Goal: Task Accomplishment & Management: Complete application form

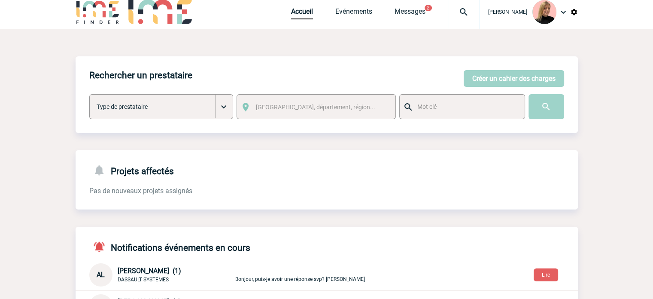
scroll to position [129, 0]
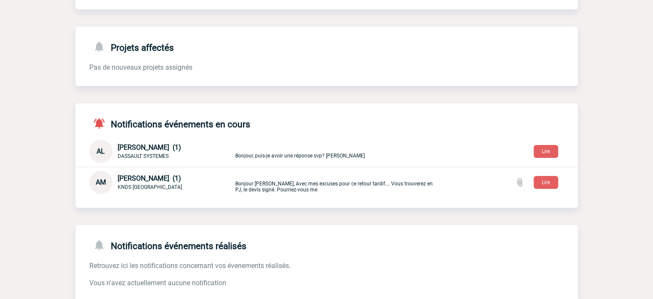
click at [297, 155] on p "Bonjour, puis-je avoir une réponse svp? merci, Alexandra" at bounding box center [336, 151] width 202 height 14
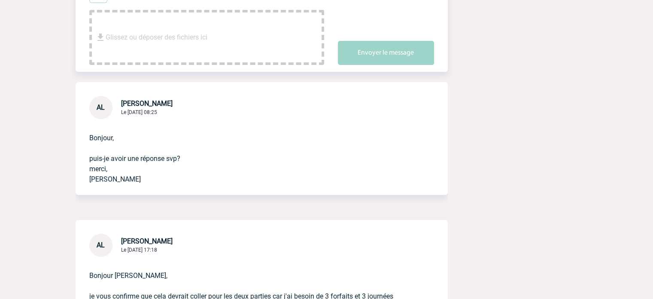
scroll to position [129, 0]
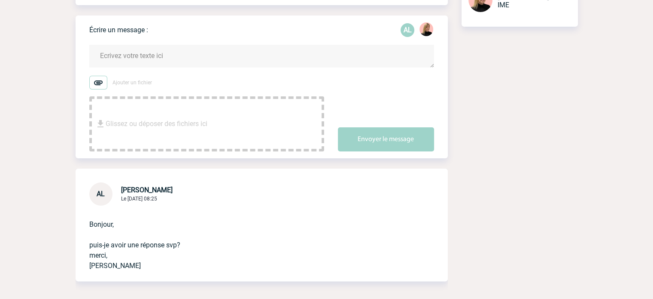
click at [247, 54] on textarea at bounding box center [261, 56] width 345 height 23
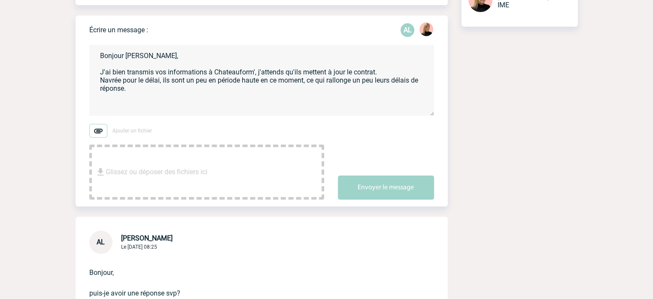
drag, startPoint x: 232, startPoint y: 77, endPoint x: 230, endPoint y: 71, distance: 6.3
click at [230, 71] on textarea "Bonjour Alexandra, J'ai bien transmis vos informations à Chateauform', j'attend…" at bounding box center [261, 80] width 345 height 71
drag, startPoint x: 230, startPoint y: 71, endPoint x: 228, endPoint y: 82, distance: 11.8
click at [225, 83] on textarea "Bonjour Alexandra, J'ai bien transmis vos informations à Chateauform', j'attend…" at bounding box center [261, 80] width 345 height 71
click at [180, 92] on textarea "Bonjour Alexandra, J'ai bien transmis vos informations à Chateauform', j'attend…" at bounding box center [261, 80] width 345 height 71
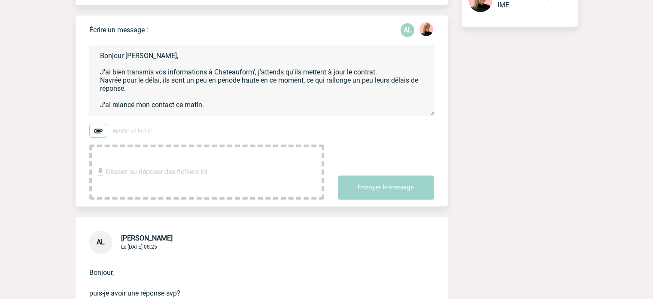
scroll to position [10, 0]
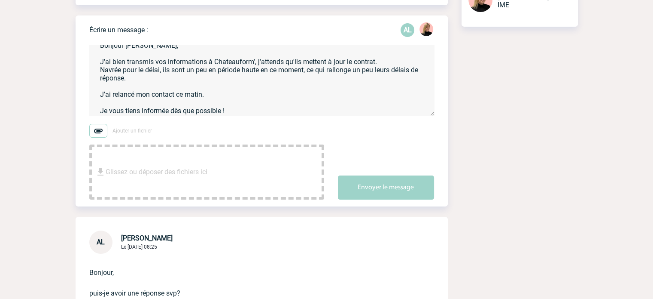
click at [217, 95] on textarea "Bonjour Alexandra, J'ai bien transmis vos informations à Chateauform', j'attend…" at bounding box center [261, 80] width 345 height 71
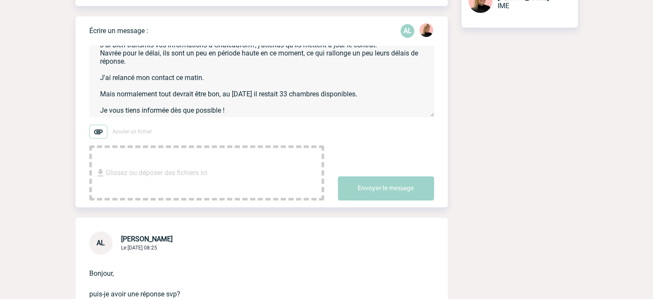
scroll to position [129, 0]
click at [243, 104] on textarea "Bonjour Alexandra, J'ai bien transmis vos informations à Chateauform', j'attend…" at bounding box center [261, 80] width 345 height 71
click at [253, 106] on textarea "Bonjour Alexandra, J'ai bien transmis vos informations à Chateauform', j'attend…" at bounding box center [261, 80] width 345 height 71
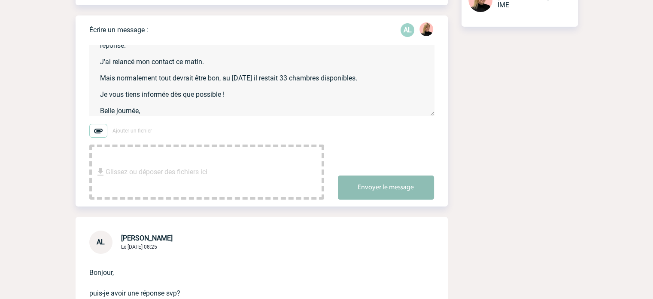
type textarea "Bonjour Alexandra, J'ai bien transmis vos informations à Chateauform', j'attend…"
click at [386, 186] on button "Envoyer le message" at bounding box center [386, 187] width 96 height 24
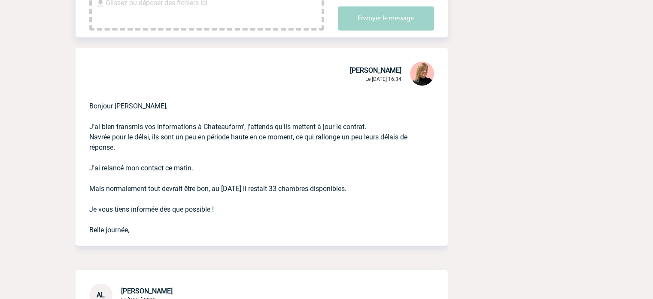
scroll to position [301, 0]
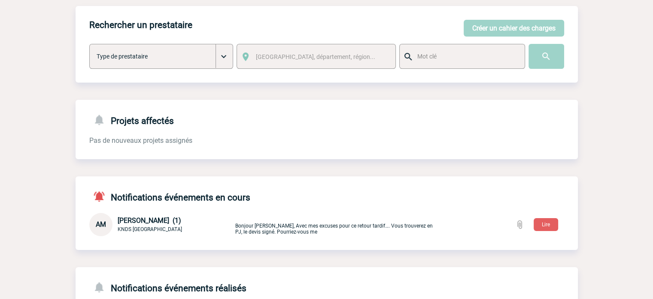
scroll to position [129, 0]
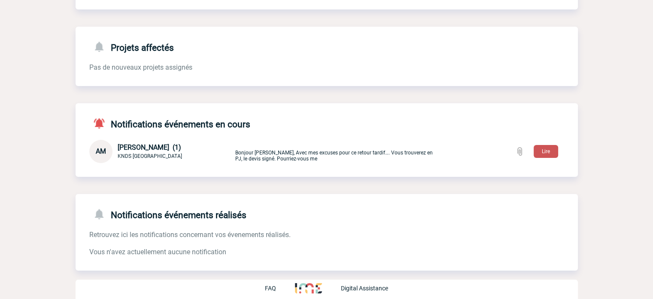
click at [539, 150] on button "Lire" at bounding box center [546, 151] width 24 height 13
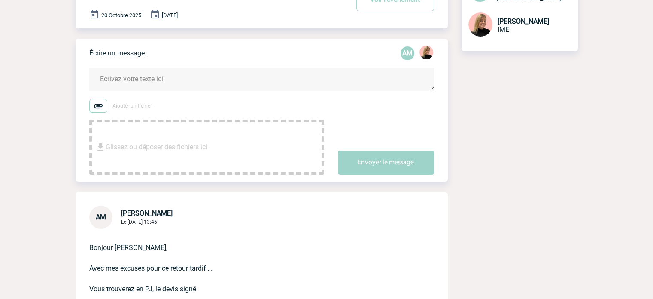
scroll to position [86, 0]
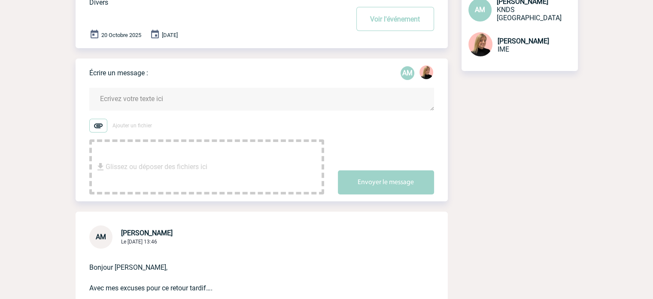
click at [187, 103] on textarea at bounding box center [261, 99] width 345 height 23
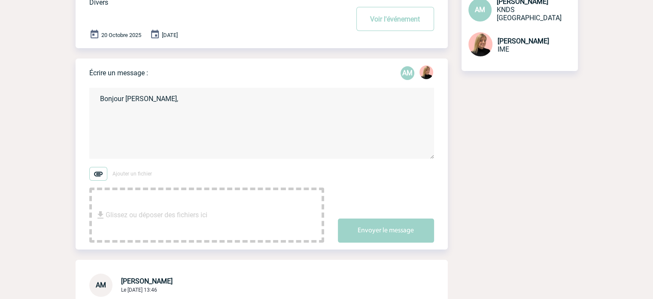
click at [193, 116] on textarea "Bonjour [PERSON_NAME]," at bounding box center [261, 123] width 345 height 71
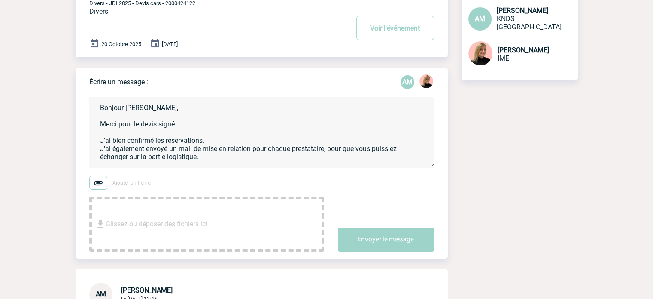
scroll to position [68, 0]
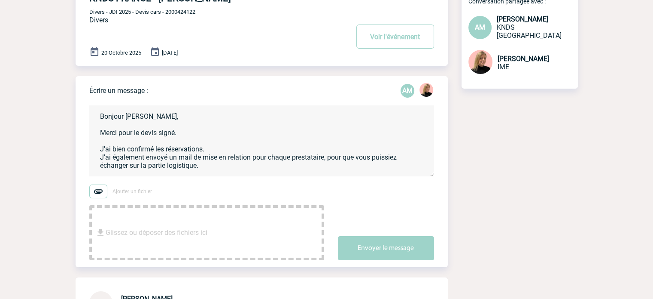
click at [209, 152] on textarea "Bonjour Aurélie, Merci pour le devis signé. J'ai bien confirmé les réservations…" at bounding box center [261, 140] width 345 height 71
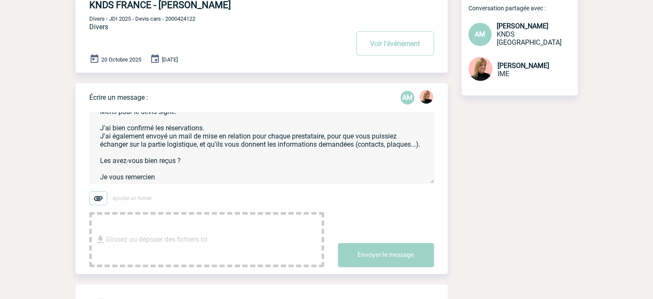
scroll to position [43, 0]
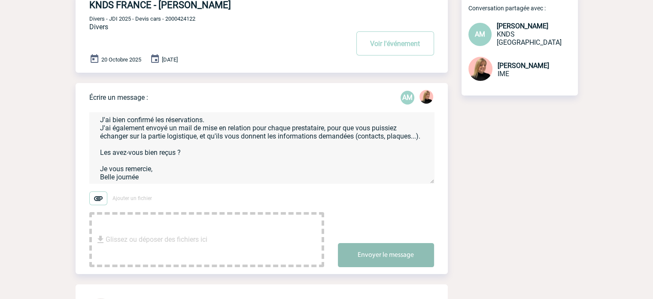
type textarea "Bonjour Aurélie, Merci pour le devis signé. J'ai bien confirmé les réservations…"
click at [361, 244] on button "Envoyer le message" at bounding box center [386, 255] width 96 height 24
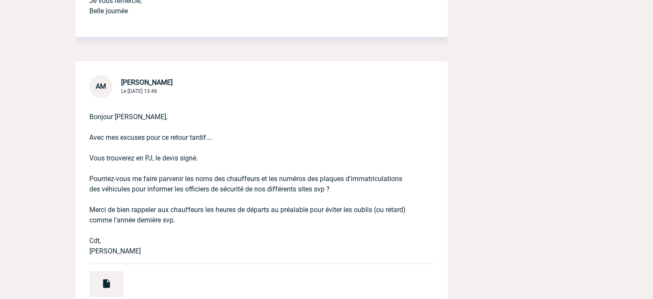
scroll to position [515, 0]
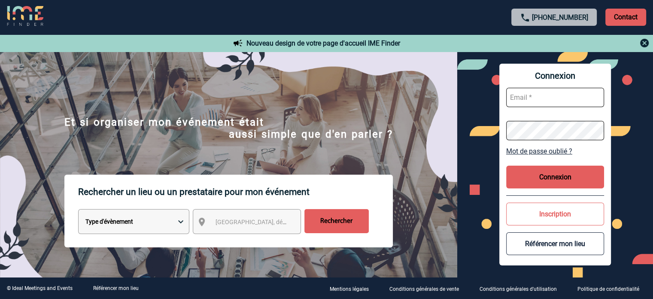
type input "[EMAIL_ADDRESS][DOMAIN_NAME]"
click at [562, 182] on button "Connexion" at bounding box center [555, 176] width 98 height 23
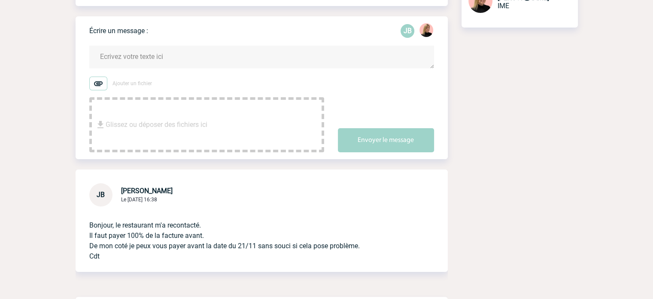
scroll to position [43, 0]
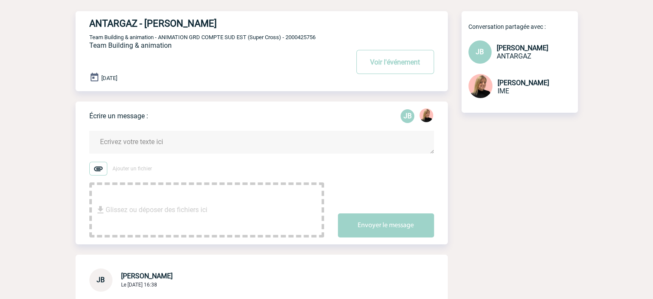
click at [187, 139] on textarea at bounding box center [261, 142] width 345 height 23
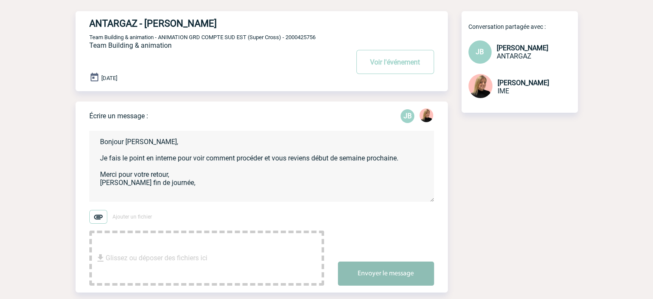
type textarea "Bonjour Jérémy, Je fais le point en interne pour voir comment procéder et vous …"
click at [399, 271] on button "Envoyer le message" at bounding box center [386, 273] width 96 height 24
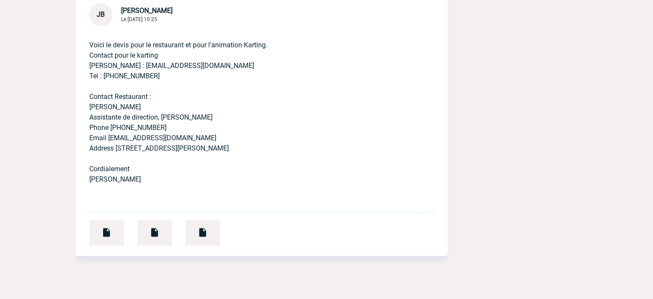
scroll to position [659, 0]
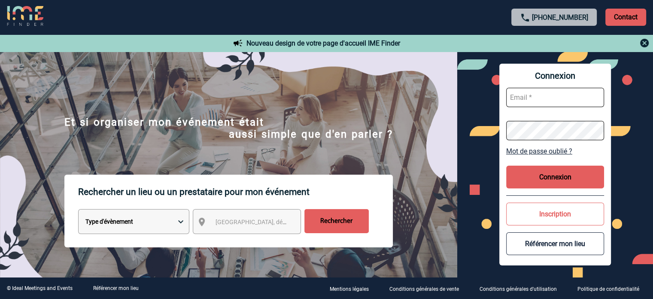
type input "[EMAIL_ADDRESS][DOMAIN_NAME]"
click at [548, 177] on button "Connexion" at bounding box center [555, 176] width 98 height 23
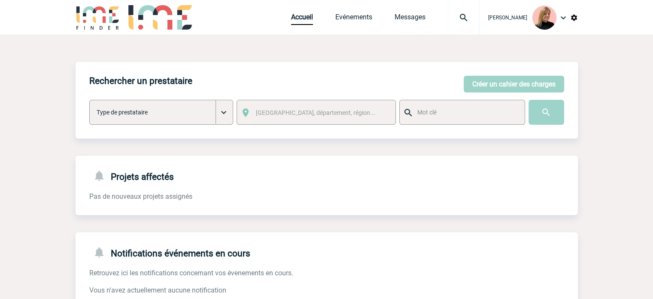
click at [462, 17] on img at bounding box center [463, 17] width 31 height 10
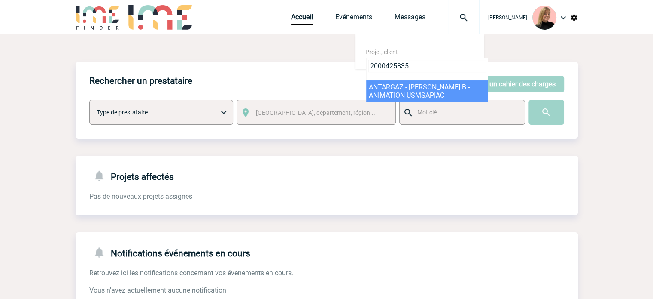
type input "2000425835"
select select "25336"
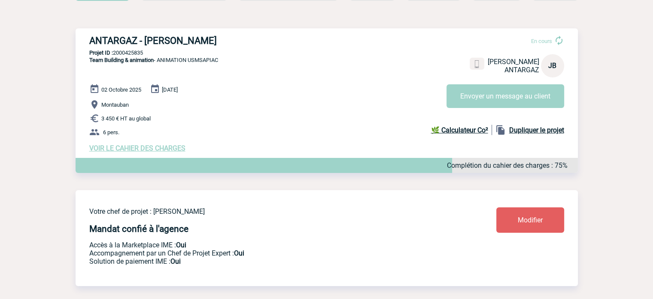
scroll to position [86, 0]
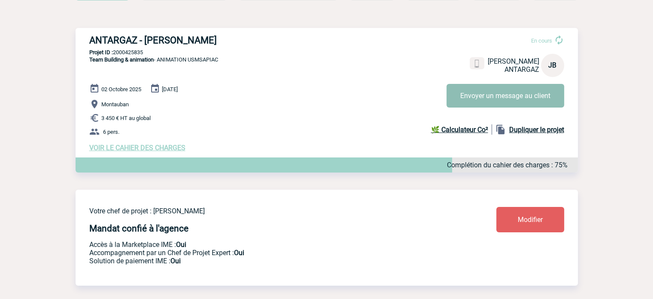
click at [484, 98] on button "Envoyer un message au client" at bounding box center [506, 96] width 118 height 24
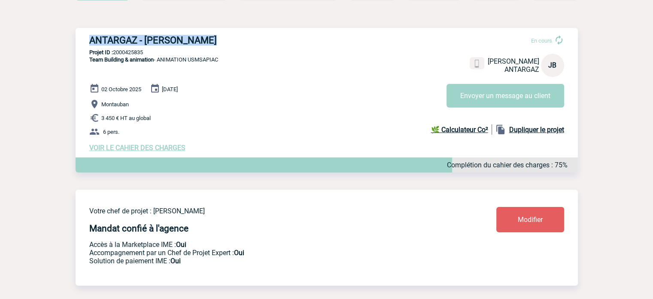
drag, startPoint x: 88, startPoint y: 39, endPoint x: 226, endPoint y: 39, distance: 137.5
click at [226, 39] on div "ANTARGAZ - [PERSON_NAME] En cours [PERSON_NAME] ANTARGAZ JB Envoyer un message …" at bounding box center [327, 93] width 503 height 131
copy h3 "ANTARGAZ - [PERSON_NAME]"
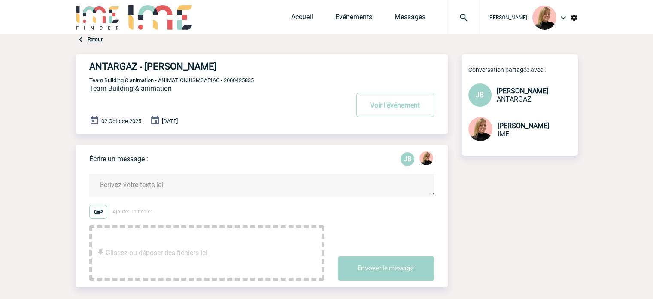
click at [215, 183] on textarea at bounding box center [261, 185] width 345 height 23
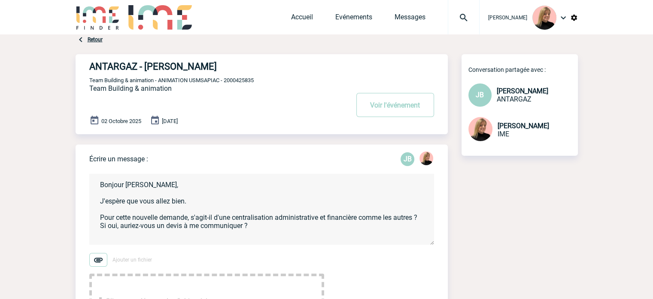
click at [136, 226] on textarea "Bonjour Jérémy, J'espère que vous allez bien. Pour cette nouvelle demande, s'ag…" at bounding box center [261, 209] width 345 height 71
click at [273, 227] on textarea "Bonjour Jérémy, J'espère que vous allez bien. Pour cette nouvelle demande, s'ag…" at bounding box center [261, 209] width 345 height 71
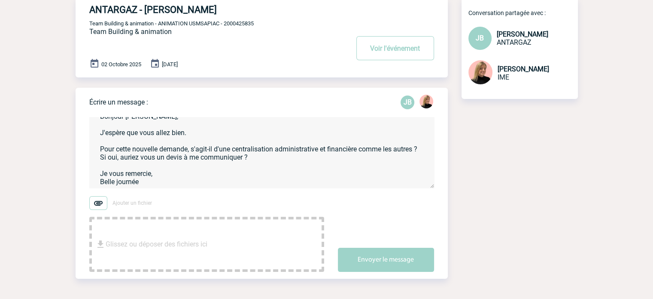
scroll to position [86, 0]
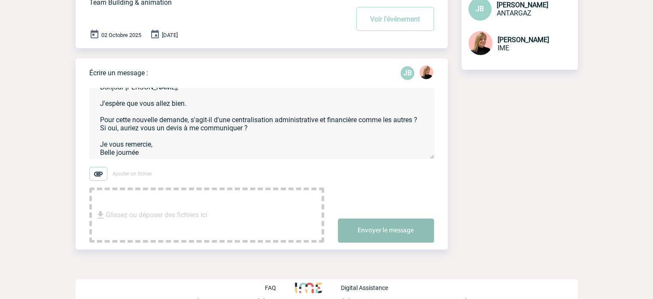
type textarea "Bonjour Jérémy, J'espère que vous allez bien. Pour cette nouvelle demande, s'ag…"
click at [371, 232] on button "Envoyer le message" at bounding box center [386, 230] width 96 height 24
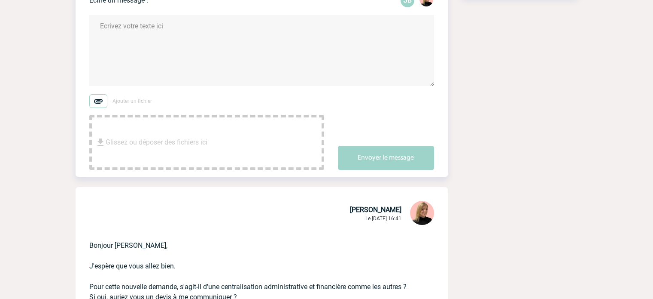
scroll to position [43, 0]
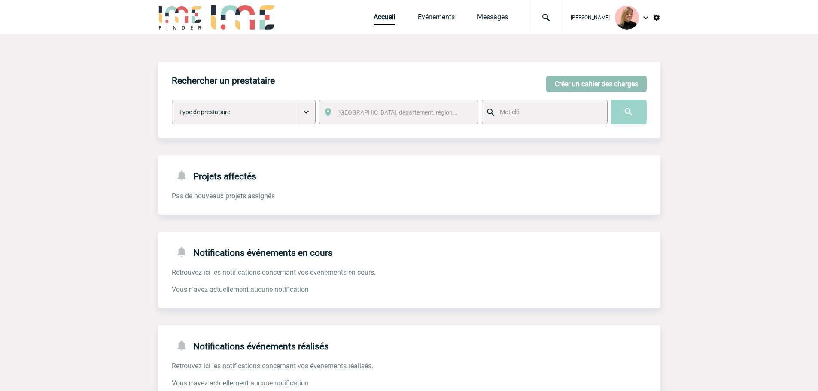
click at [582, 82] on button "Créer un cahier des charges" at bounding box center [596, 84] width 101 height 17
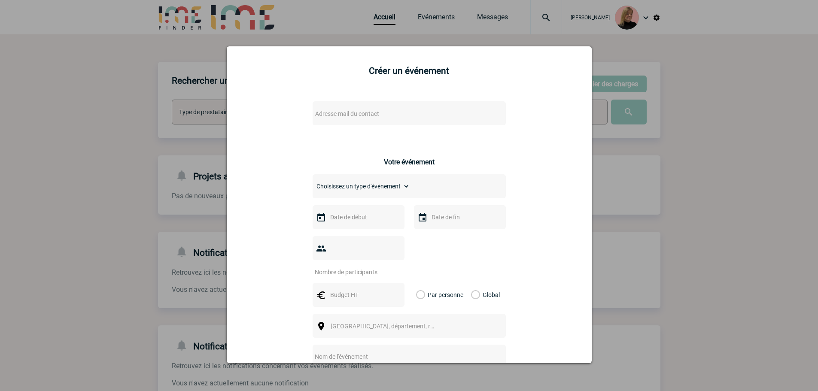
click at [361, 118] on span "Adresse mail du contact" at bounding box center [387, 114] width 150 height 12
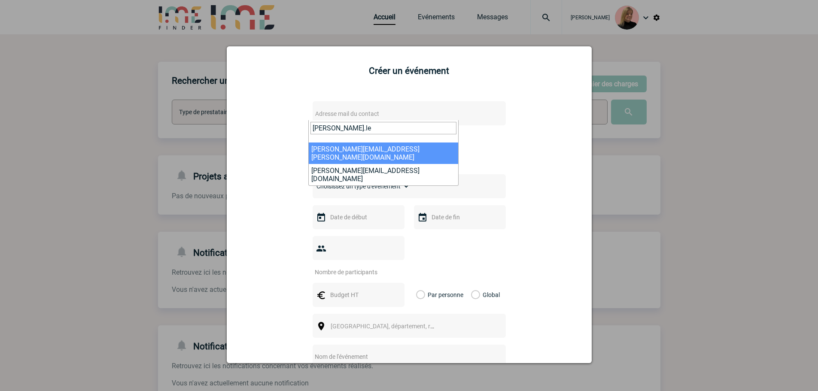
type input "[PERSON_NAME].le"
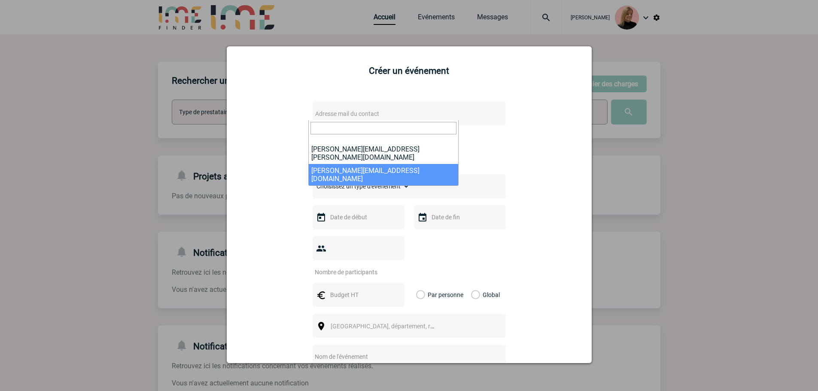
select select "133084"
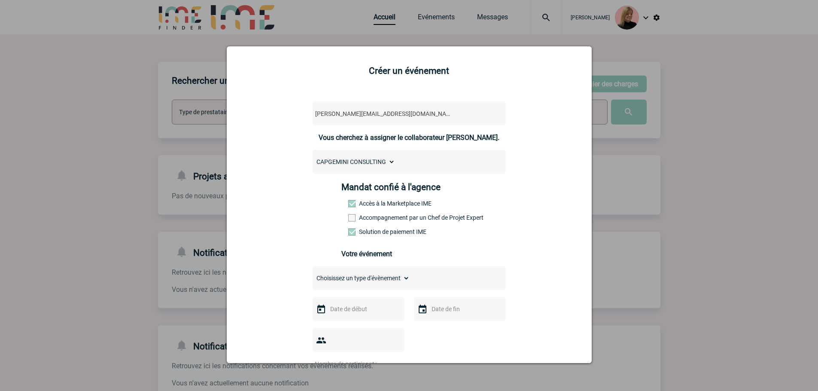
click at [362, 216] on label "Accompagnement par un Chef de Projet Expert" at bounding box center [367, 217] width 38 height 7
click at [0, 0] on input "Accompagnement par un Chef de Projet Expert" at bounding box center [0, 0] width 0 height 0
click at [362, 216] on label "Accompagnement par un Chef de Projet Expert" at bounding box center [367, 217] width 38 height 7
click at [0, 0] on input "Accompagnement par un Chef de Projet Expert" at bounding box center [0, 0] width 0 height 0
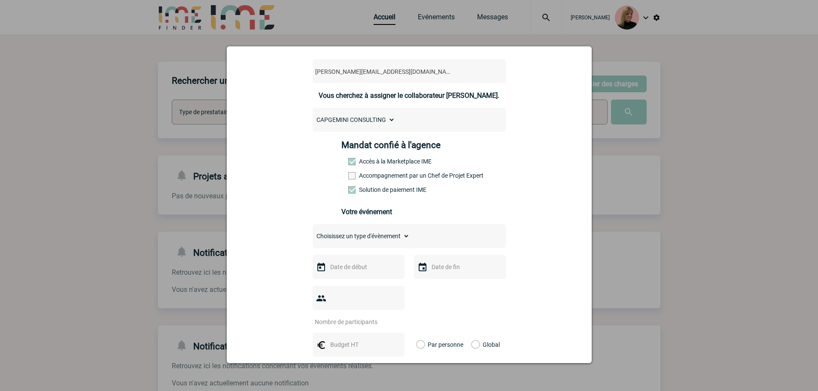
scroll to position [129, 0]
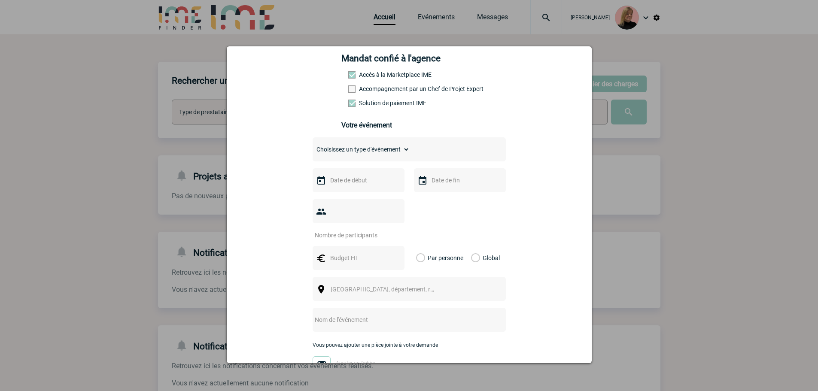
click at [373, 152] on select "Choisissez un type d'évènement Séminaire avec nuitée Séminaire sans nuitée Repa…" at bounding box center [361, 149] width 97 height 12
select select "5"
click at [313, 146] on select "Choisissez un type d'évènement Séminaire avec nuitée Séminaire sans nuitée Repa…" at bounding box center [361, 149] width 97 height 12
click at [343, 186] on input "text" at bounding box center [357, 180] width 59 height 11
click at [332, 198] on div "Précédent Suivant Octobre 2025" at bounding box center [384, 197] width 117 height 15
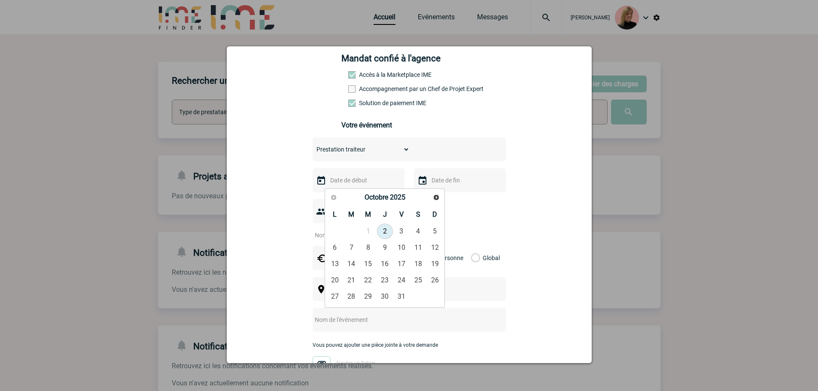
click at [331, 196] on div "Précédent Suivant Octobre 2025" at bounding box center [384, 197] width 117 height 15
click at [381, 230] on link "2" at bounding box center [385, 231] width 16 height 15
type input "[DATE]"
click at [371, 230] on input "number" at bounding box center [353, 235] width 81 height 11
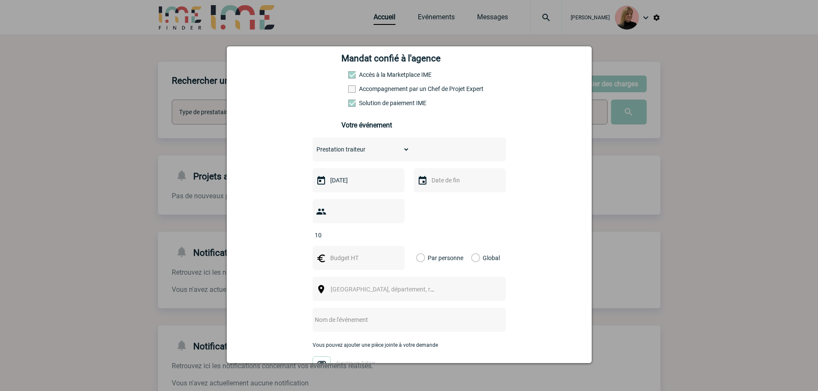
type input "10"
click at [477, 246] on label "Global" at bounding box center [474, 258] width 6 height 24
click at [0, 0] on input "Global" at bounding box center [0, 0] width 0 height 0
drag, startPoint x: 331, startPoint y: 244, endPoint x: 319, endPoint y: 250, distance: 13.4
click at [331, 253] on input "text" at bounding box center [357, 258] width 59 height 11
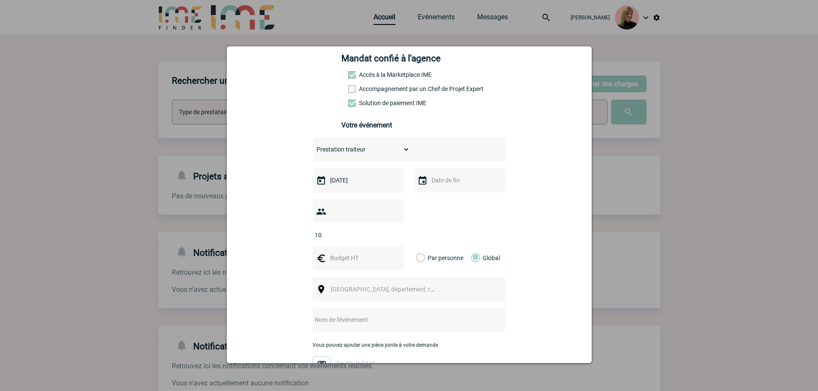
click at [346, 246] on div at bounding box center [359, 258] width 92 height 24
click at [334, 253] on input "text" at bounding box center [357, 258] width 59 height 11
type input "98"
click at [331, 286] on span "[GEOGRAPHIC_DATA], département, région..." at bounding box center [390, 289] width 119 height 7
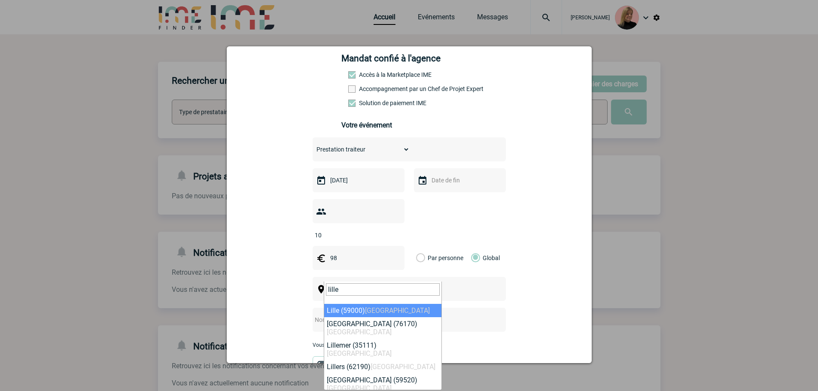
type input "lille"
select select "15081"
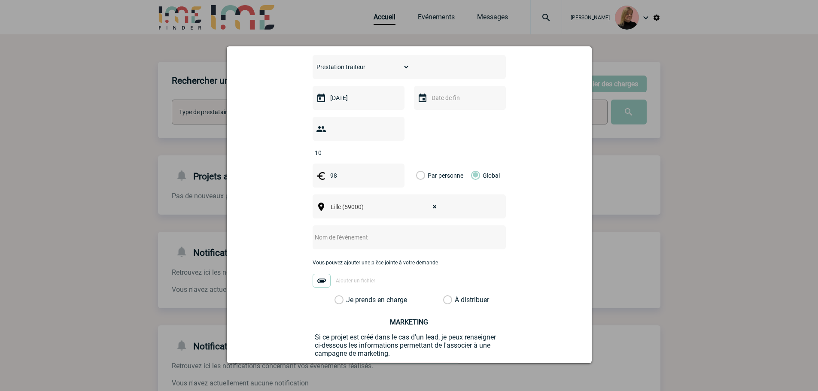
scroll to position [215, 0]
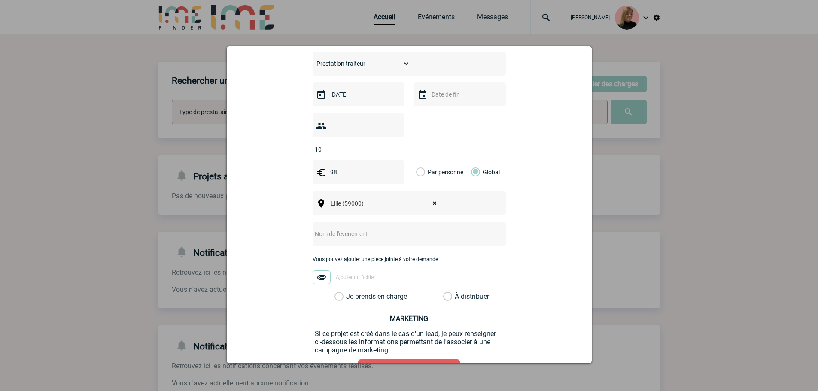
click at [354, 229] on input "text" at bounding box center [398, 234] width 171 height 11
click at [408, 229] on input "CAF - régularisation facture Cookie de" at bounding box center [398, 234] width 171 height 11
drag, startPoint x: 387, startPoint y: 220, endPoint x: 412, endPoint y: 225, distance: 25.8
click at [418, 229] on input "CAF - régularisation facture Cookie de" at bounding box center [398, 234] width 171 height 11
type input "CAF - régularisation facture Chaleur Tournante"
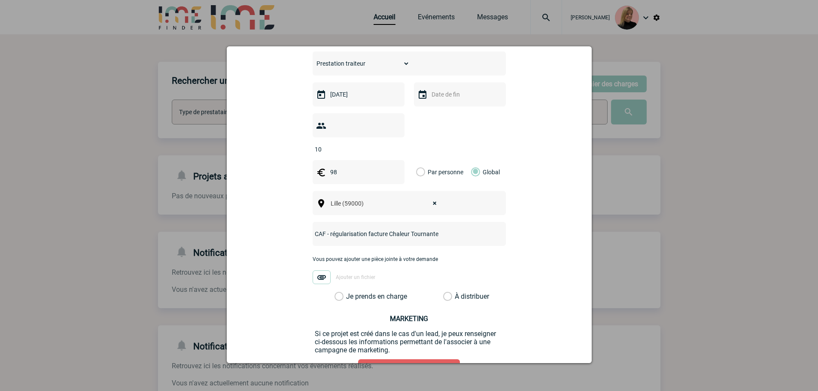
click at [349, 293] on label "Je prends en charge" at bounding box center [342, 297] width 15 height 9
click at [0, 0] on input "Je prends en charge" at bounding box center [0, 0] width 0 height 0
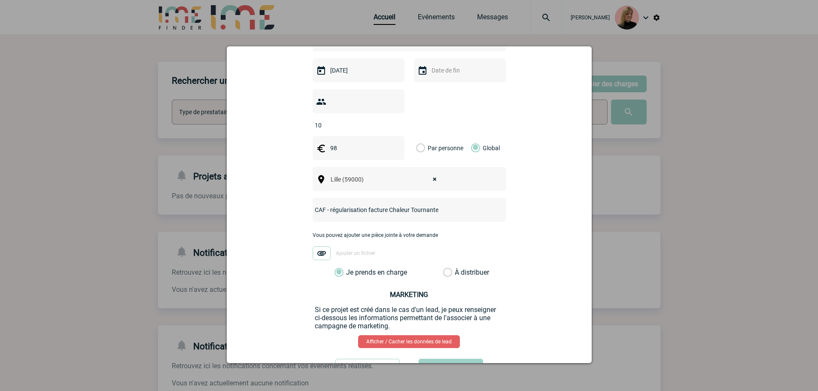
scroll to position [264, 0]
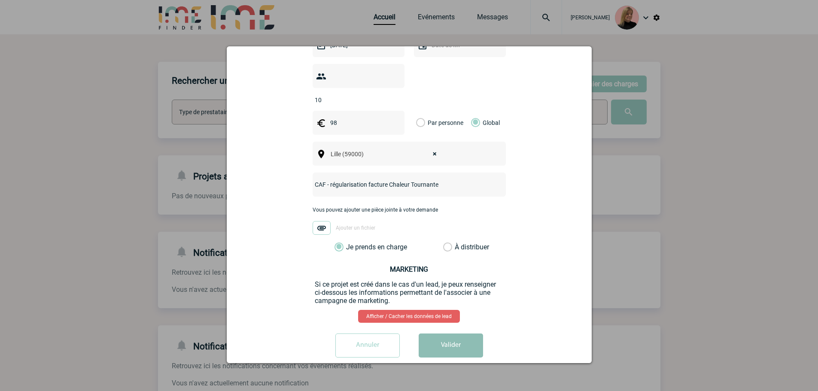
click at [461, 298] on button "Valider" at bounding box center [451, 346] width 64 height 24
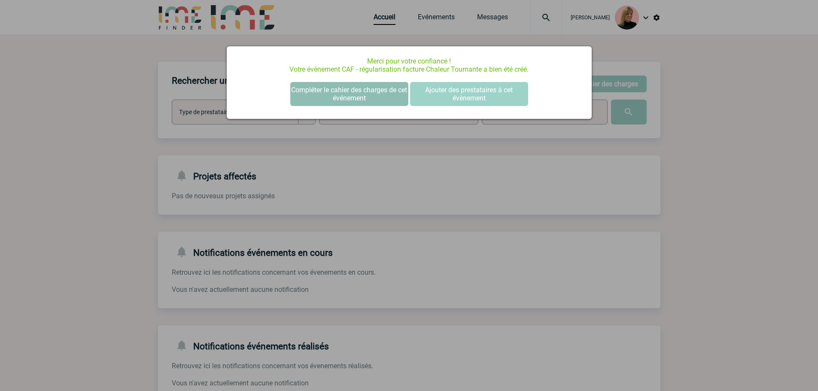
click at [360, 98] on button "Compléter le cahier des charges de cet événement" at bounding box center [349, 94] width 118 height 24
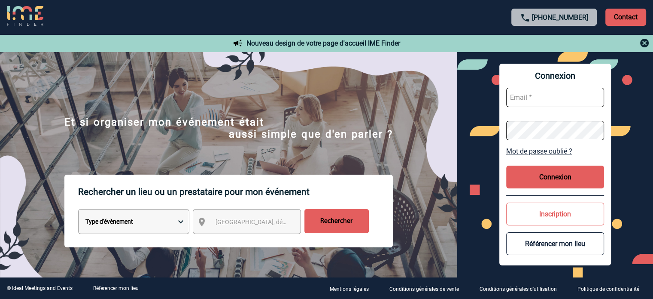
type input "eperiou@ime-groupe.com"
click at [543, 175] on button "Connexion" at bounding box center [555, 176] width 98 height 23
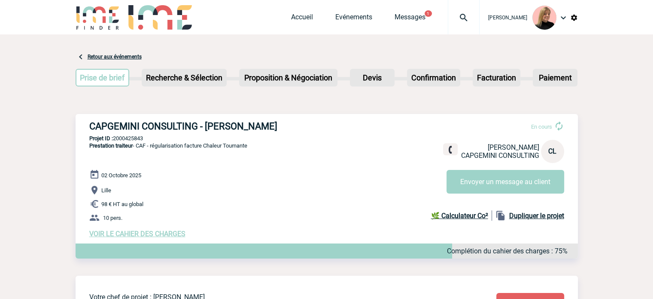
drag, startPoint x: 89, startPoint y: 123, endPoint x: 296, endPoint y: 124, distance: 206.6
click at [296, 124] on h3 "CAPGEMINI CONSULTING - [PERSON_NAME]" at bounding box center [218, 126] width 258 height 11
copy h3 "CAPGEMINI CONSULTING - [PERSON_NAME]"
click at [126, 136] on p "Projet ID : 2000425843" at bounding box center [327, 138] width 503 height 6
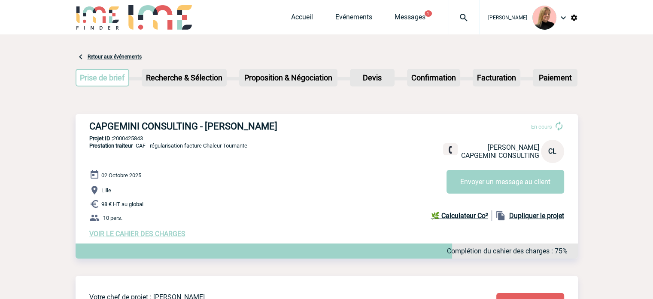
copy p "2000425843"
